Goal: Information Seeking & Learning: Find specific fact

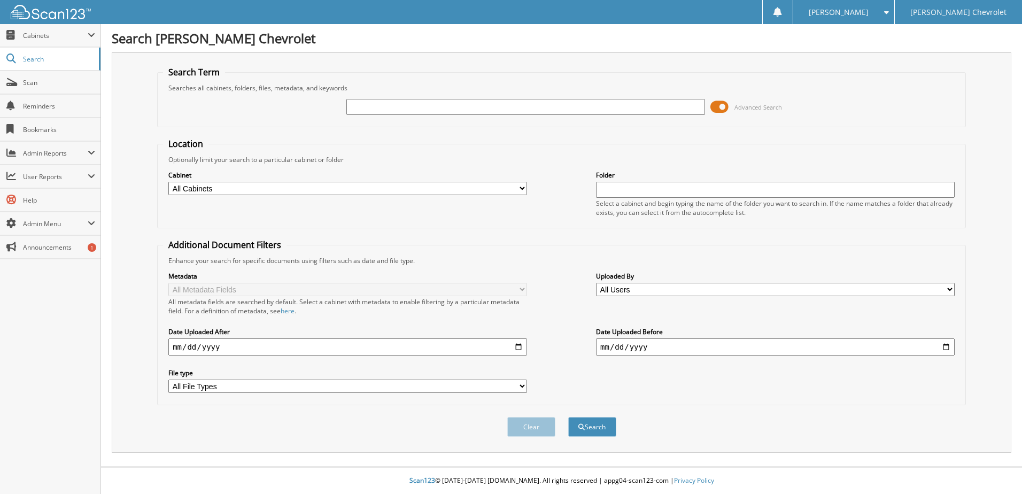
click at [389, 107] on input "text" at bounding box center [525, 107] width 359 height 16
type input "MZ281931"
click at [568, 417] on button "Search" at bounding box center [592, 427] width 48 height 20
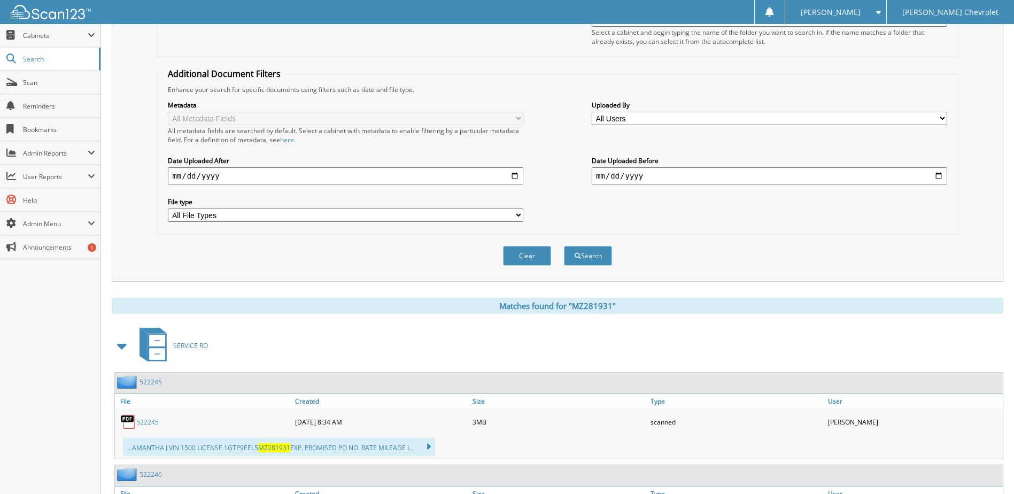
scroll to position [256, 0]
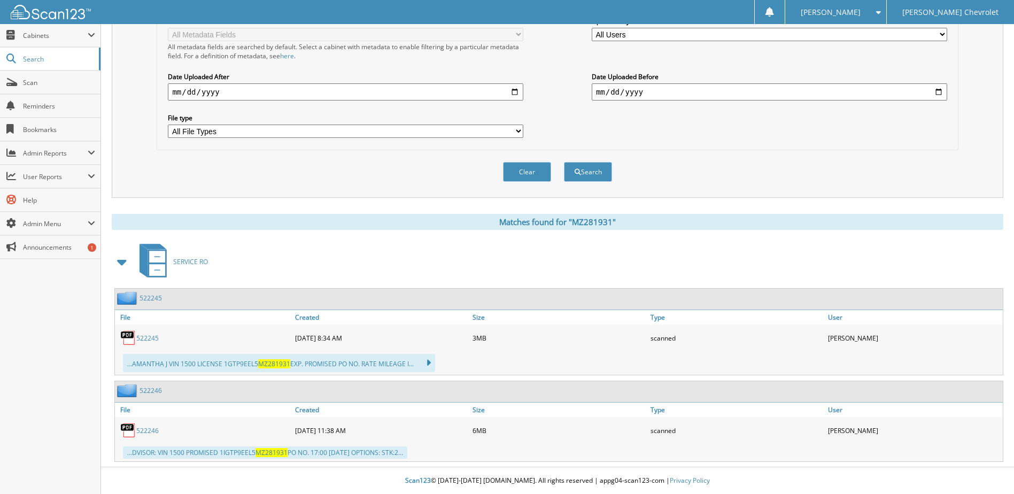
click at [144, 335] on link "522245" at bounding box center [147, 338] width 22 height 9
click at [152, 428] on link "522246" at bounding box center [147, 430] width 22 height 9
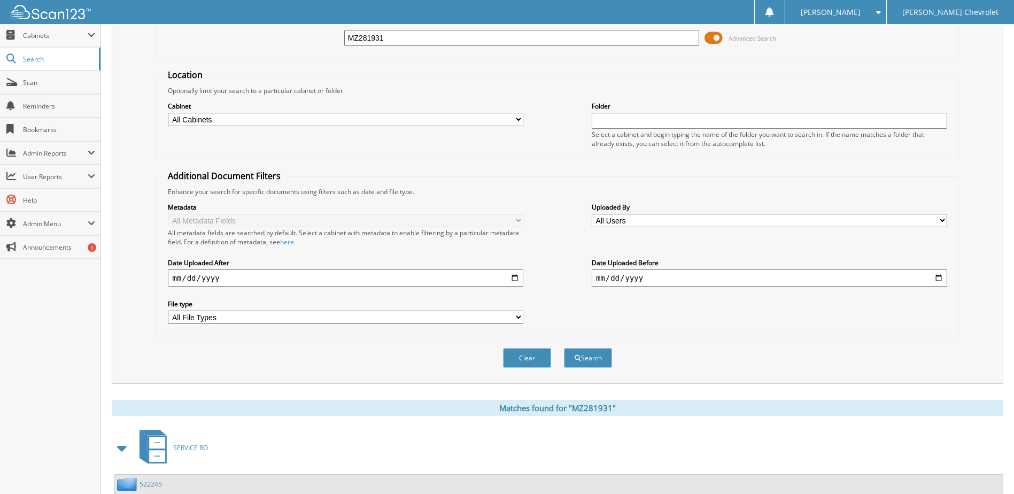
scroll to position [42, 0]
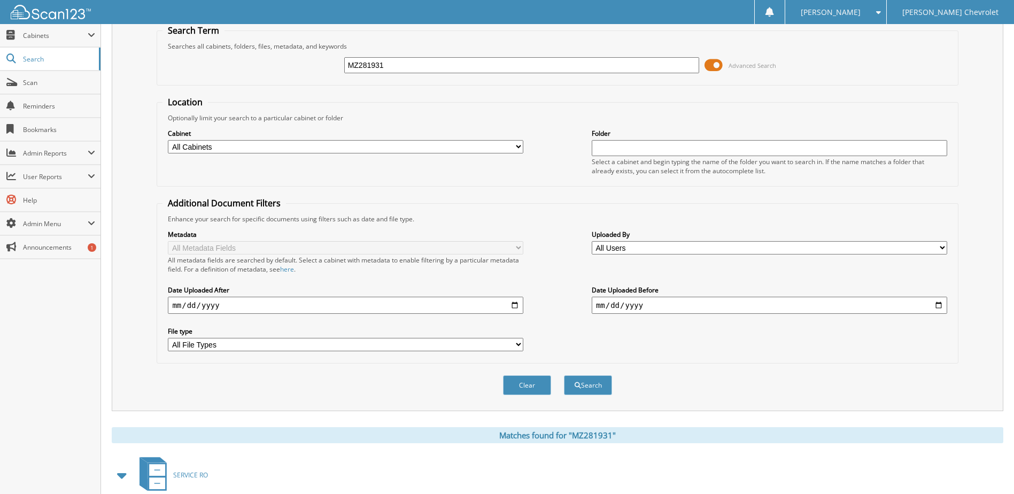
drag, startPoint x: 405, startPoint y: 67, endPoint x: 308, endPoint y: 73, distance: 96.9
click at [308, 73] on div "MZ281931 Advanced Search" at bounding box center [558, 65] width 790 height 29
type input "RG188579"
click at [564, 375] on button "Search" at bounding box center [588, 385] width 48 height 20
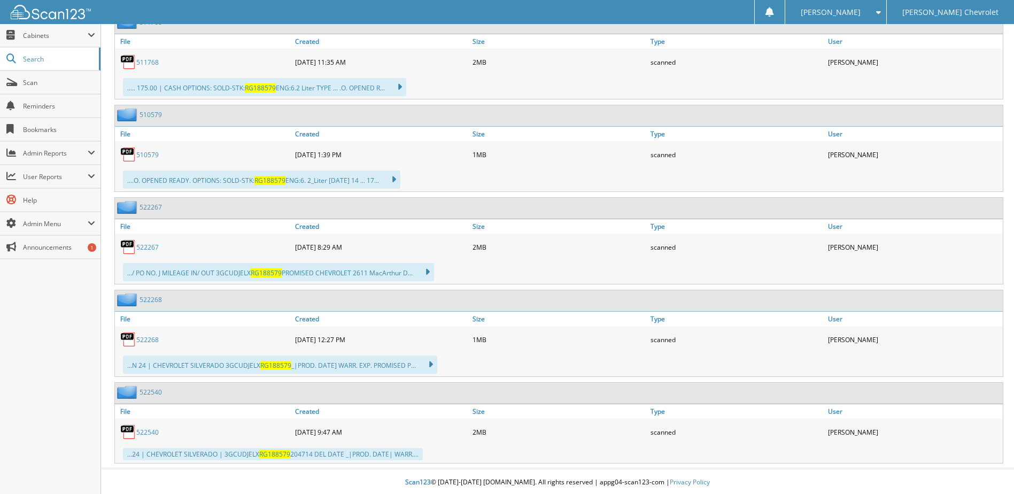
scroll to position [810, 0]
click at [150, 428] on link "522540" at bounding box center [147, 430] width 22 height 9
